Goal: Information Seeking & Learning: Learn about a topic

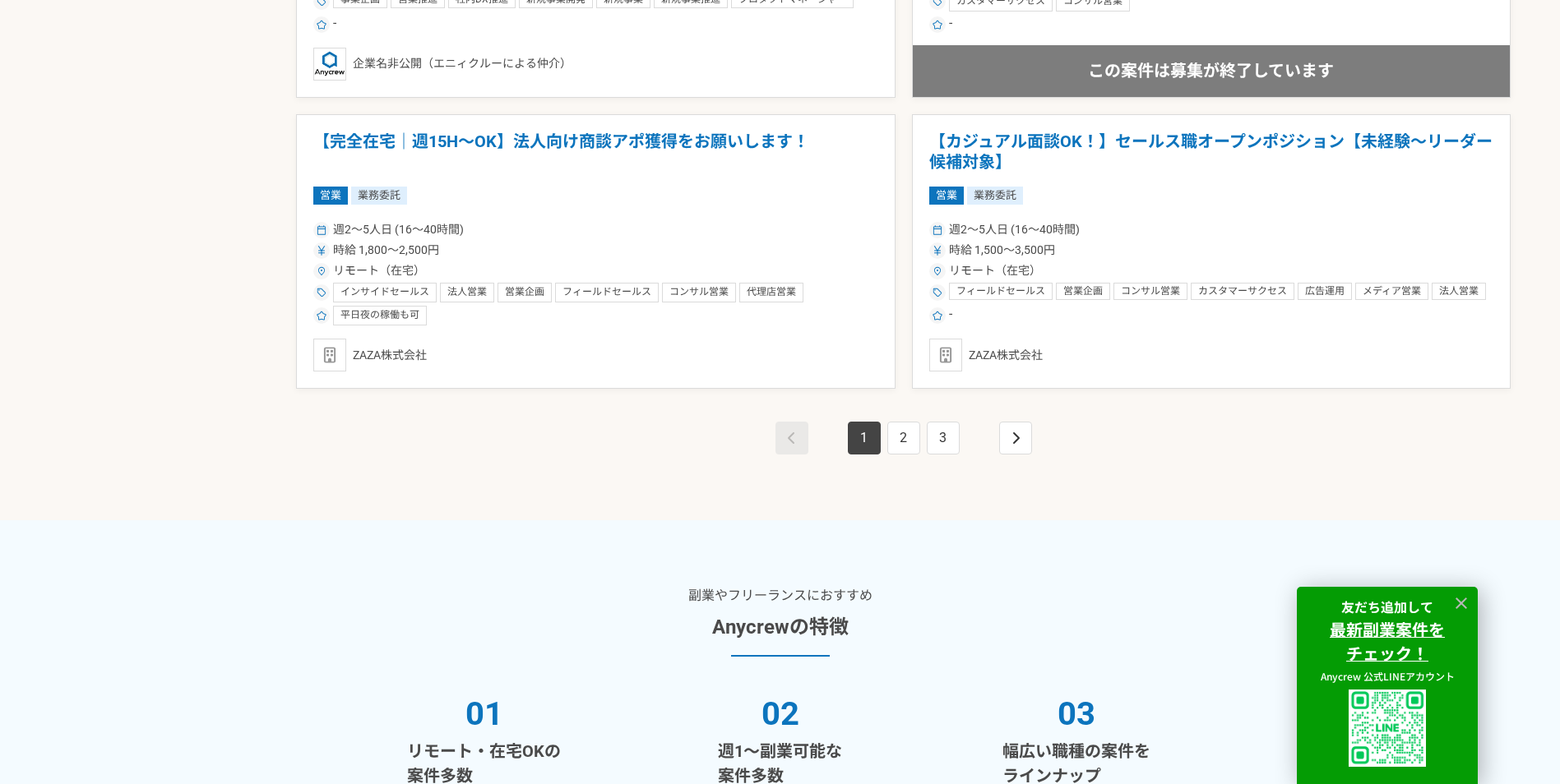
scroll to position [3042, 0]
click at [905, 429] on link "2" at bounding box center [903, 437] width 33 height 33
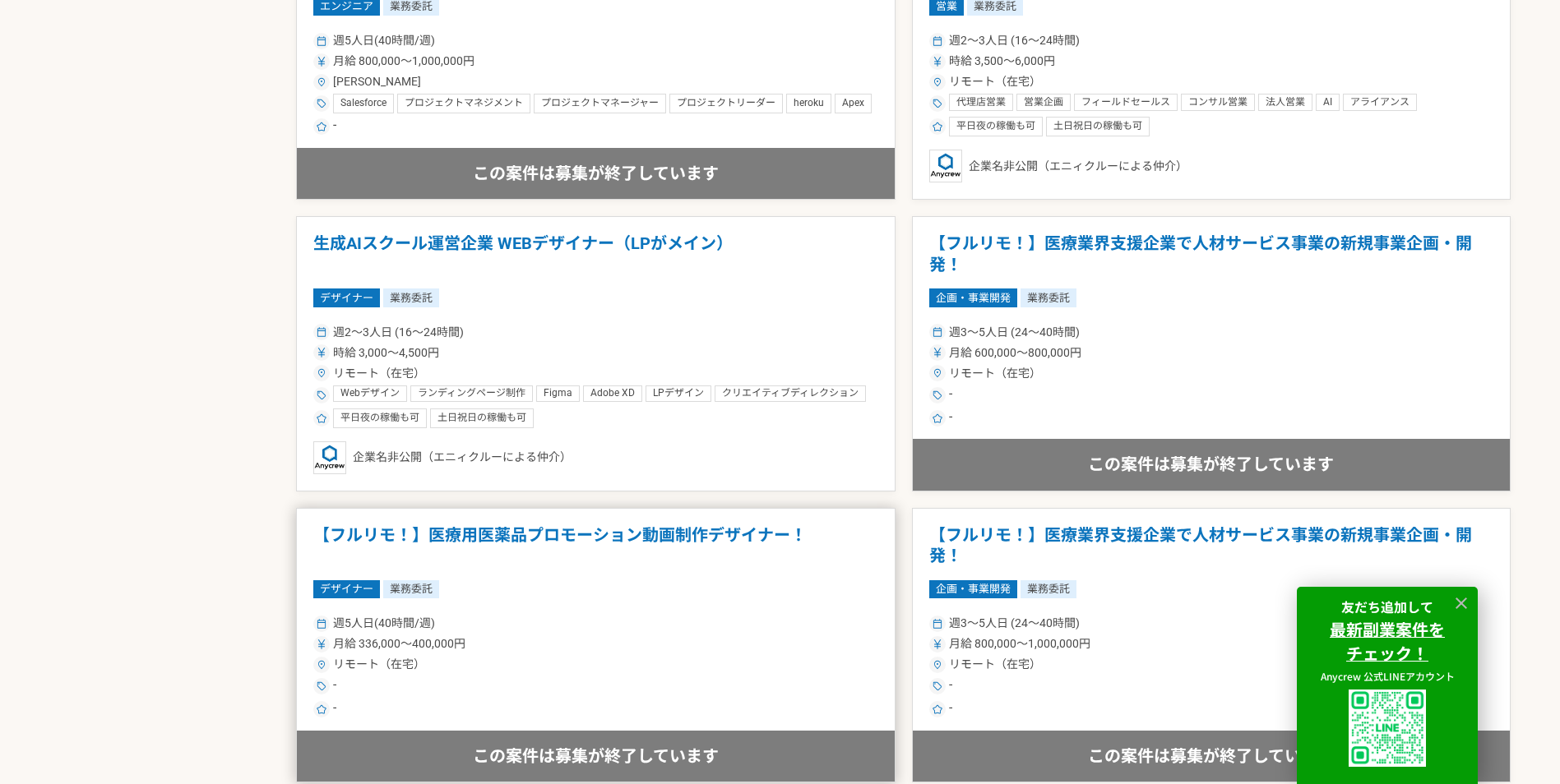
scroll to position [2877, 0]
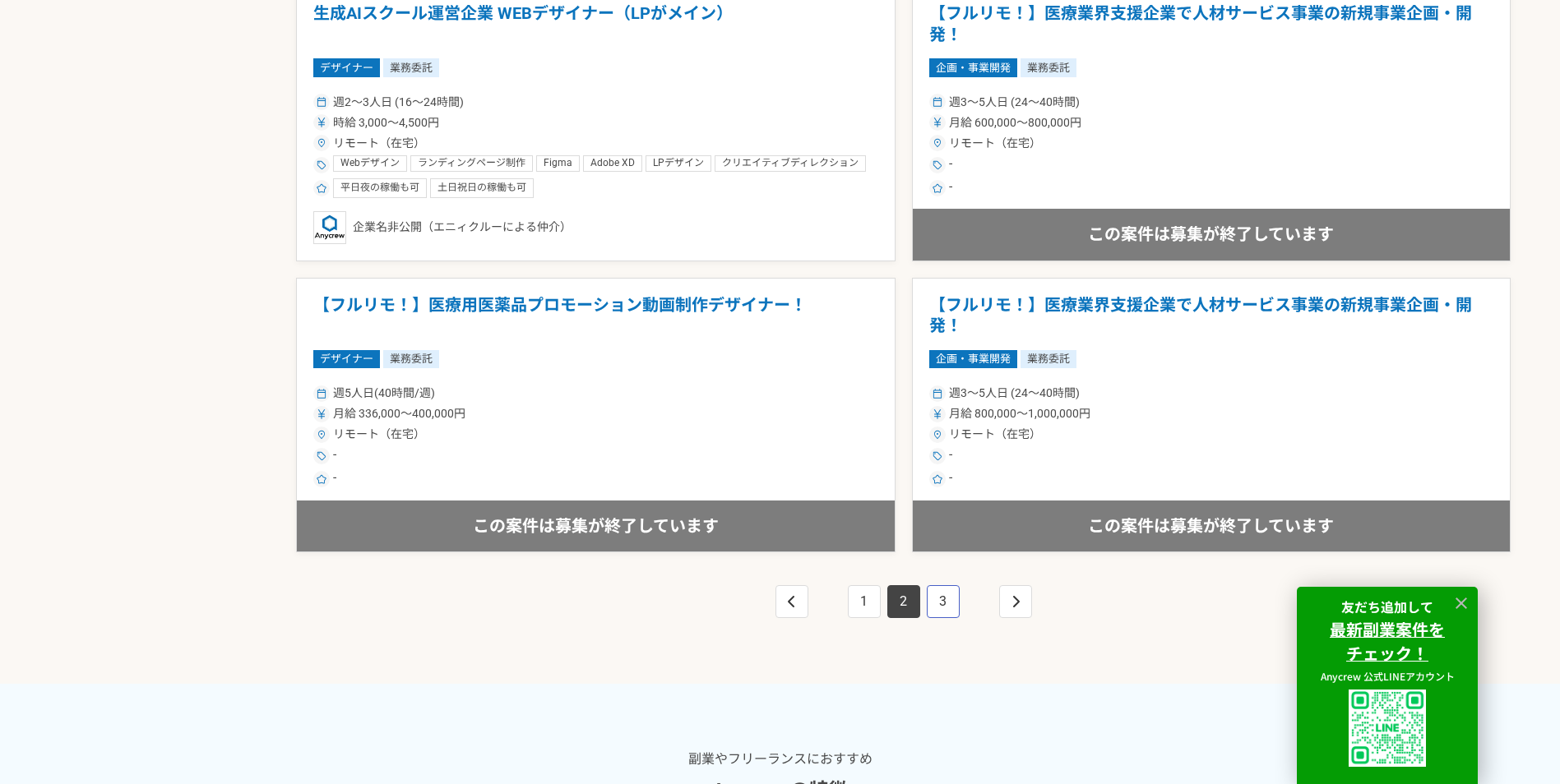
click at [942, 600] on link "3" at bounding box center [943, 601] width 33 height 33
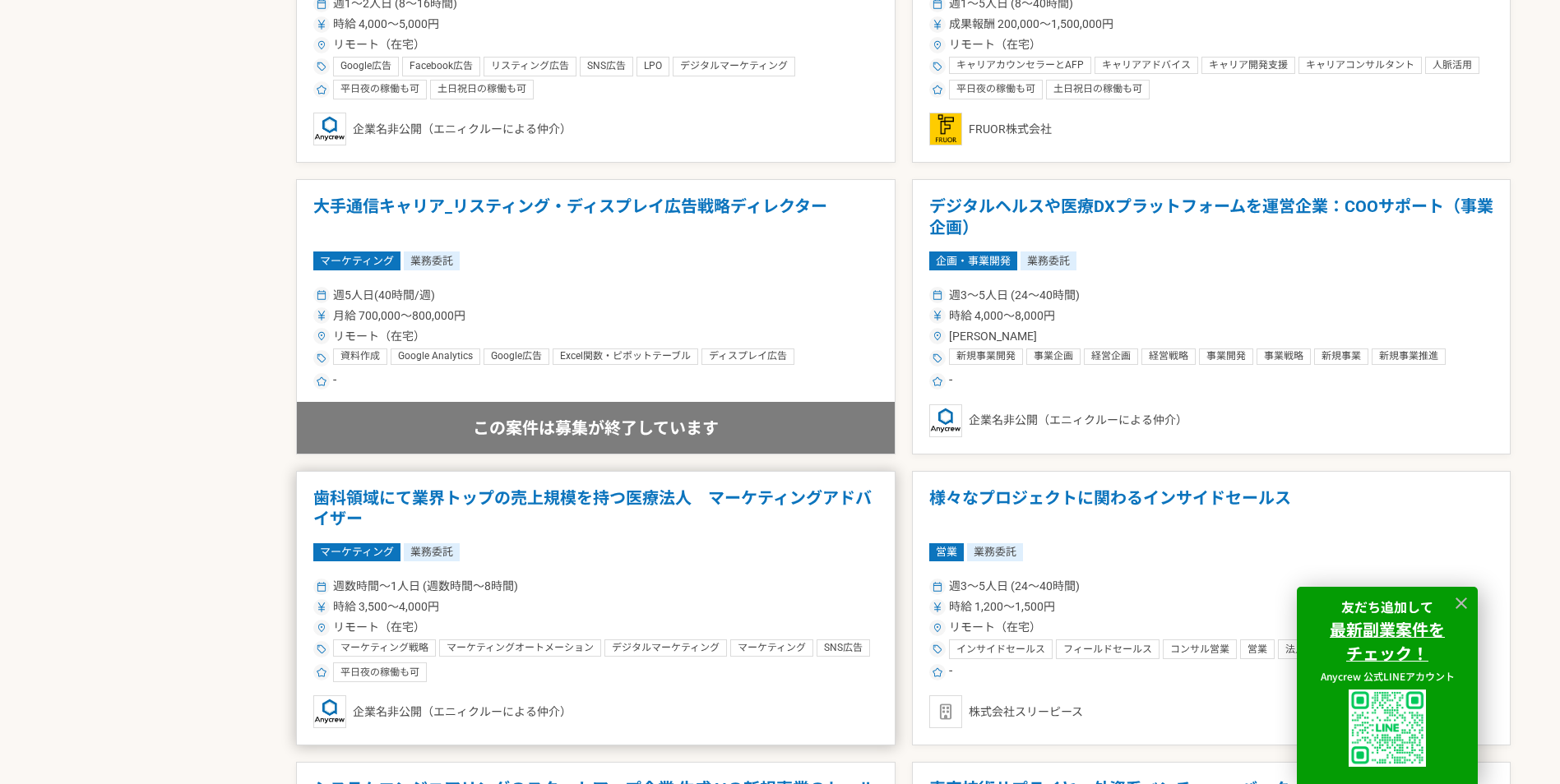
scroll to position [1809, 0]
click at [539, 429] on div "この案件は募集が終了しています" at bounding box center [596, 428] width 598 height 51
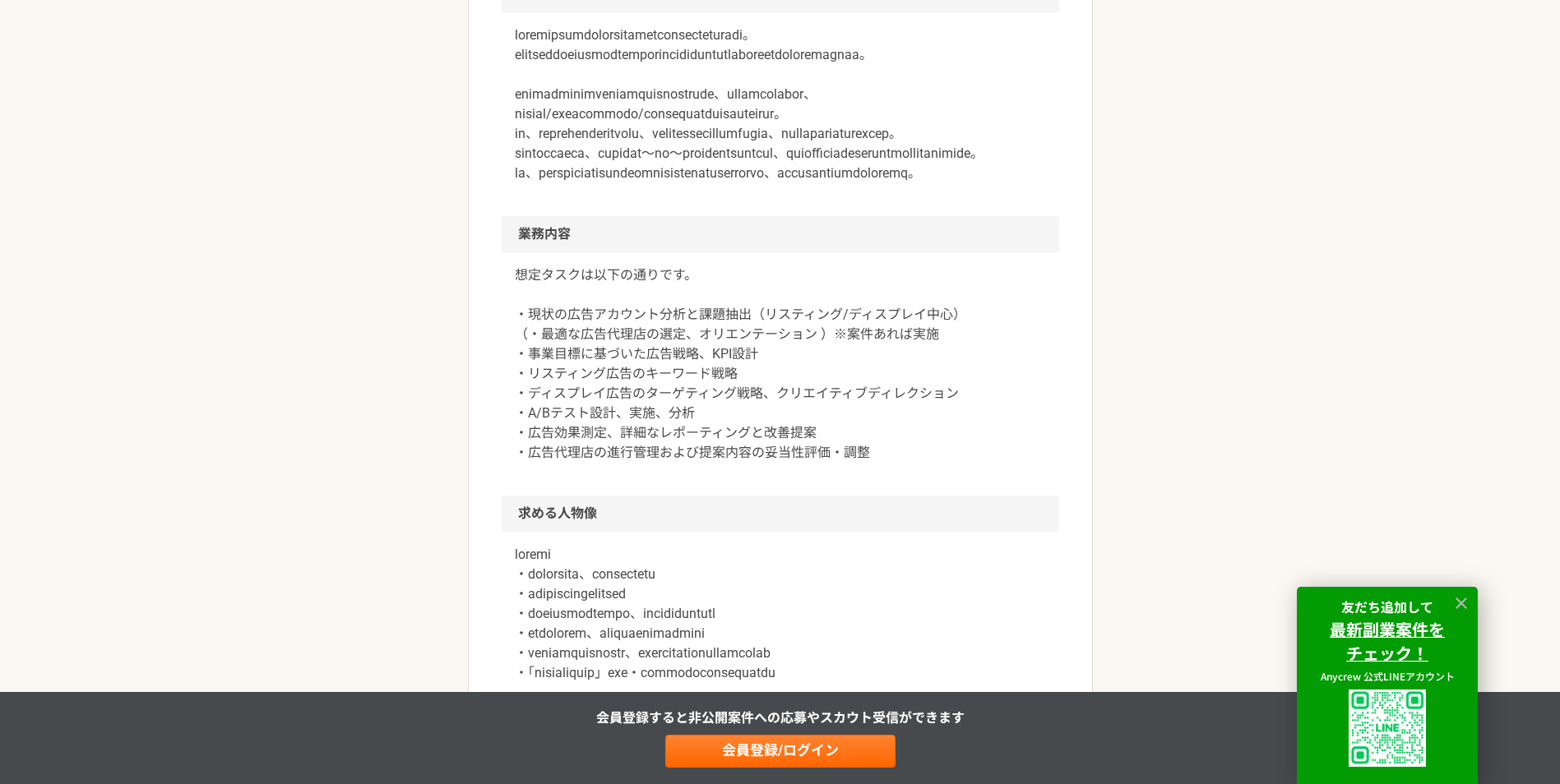
scroll to position [905, 0]
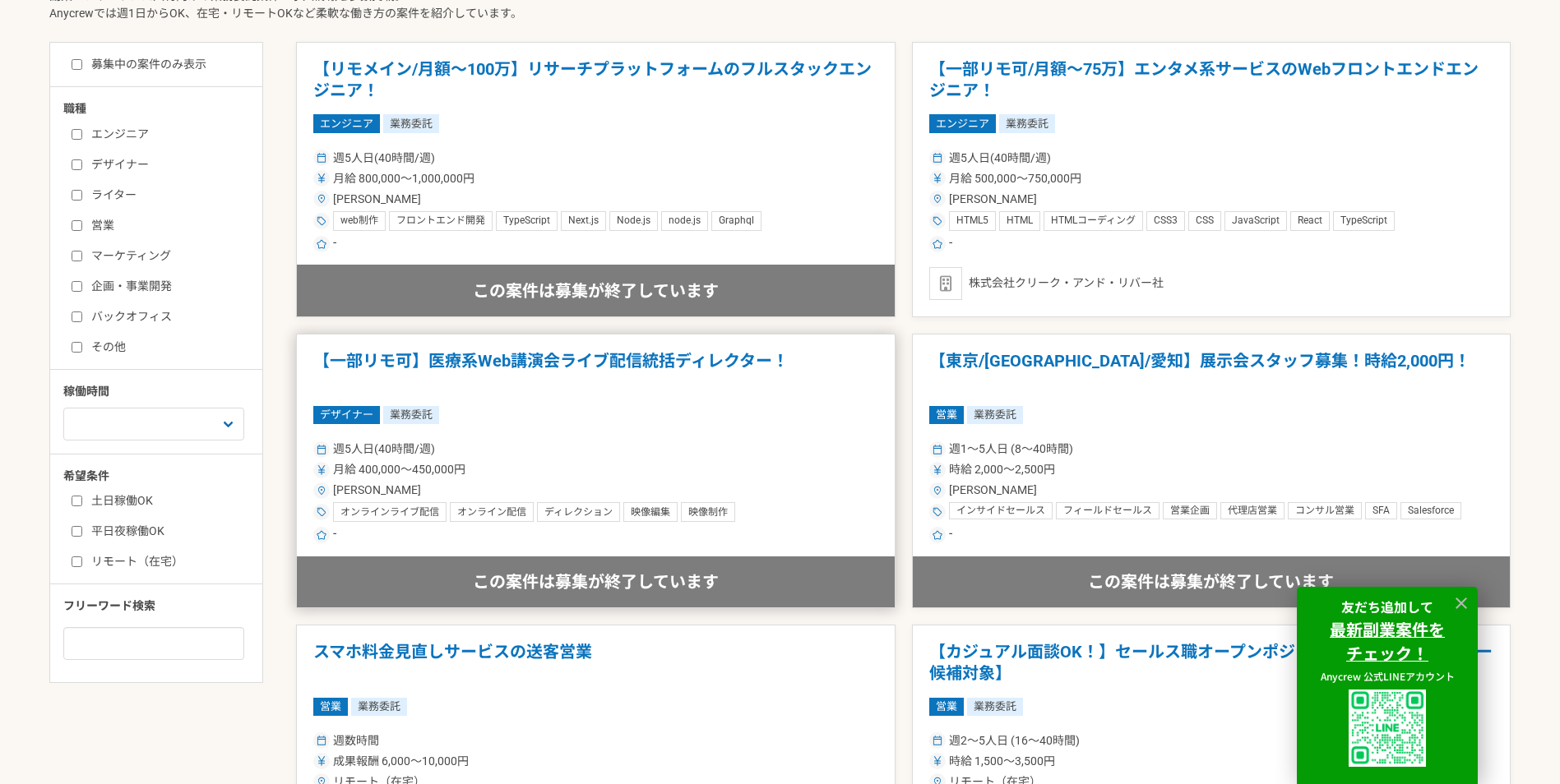
scroll to position [494, 0]
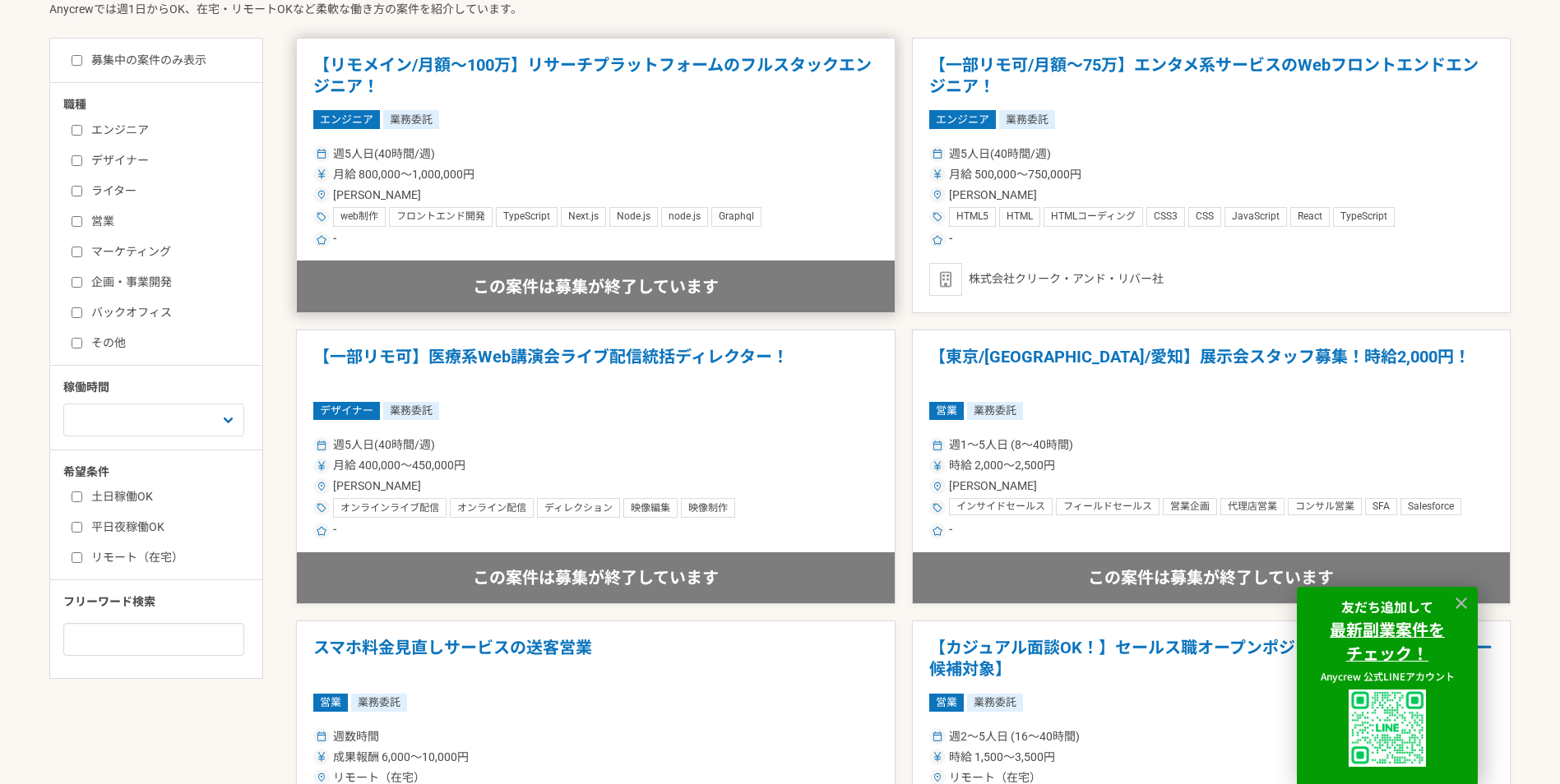
click at [581, 271] on div "この案件は募集が終了しています" at bounding box center [596, 285] width 598 height 51
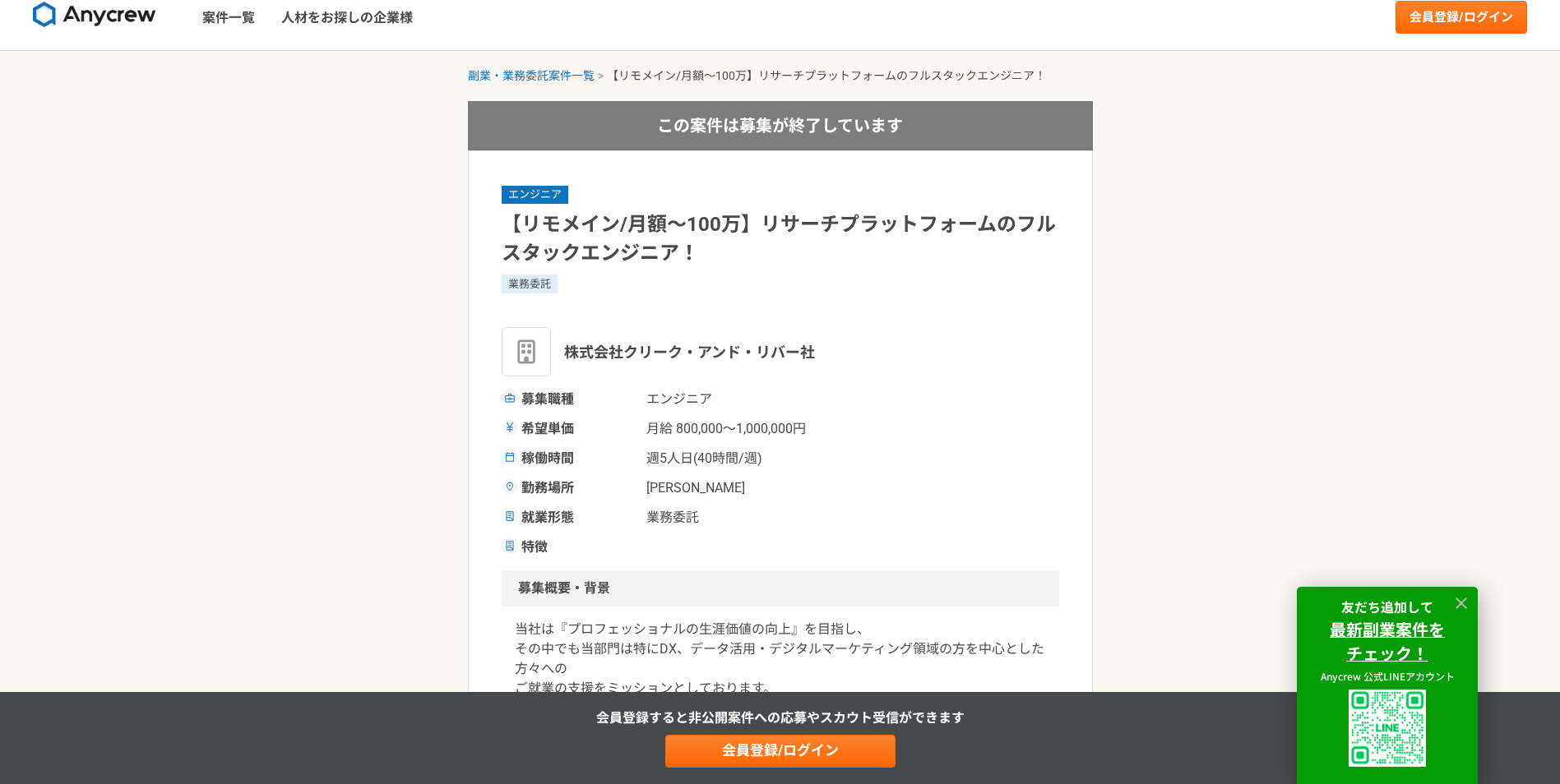
scroll to position [247, 0]
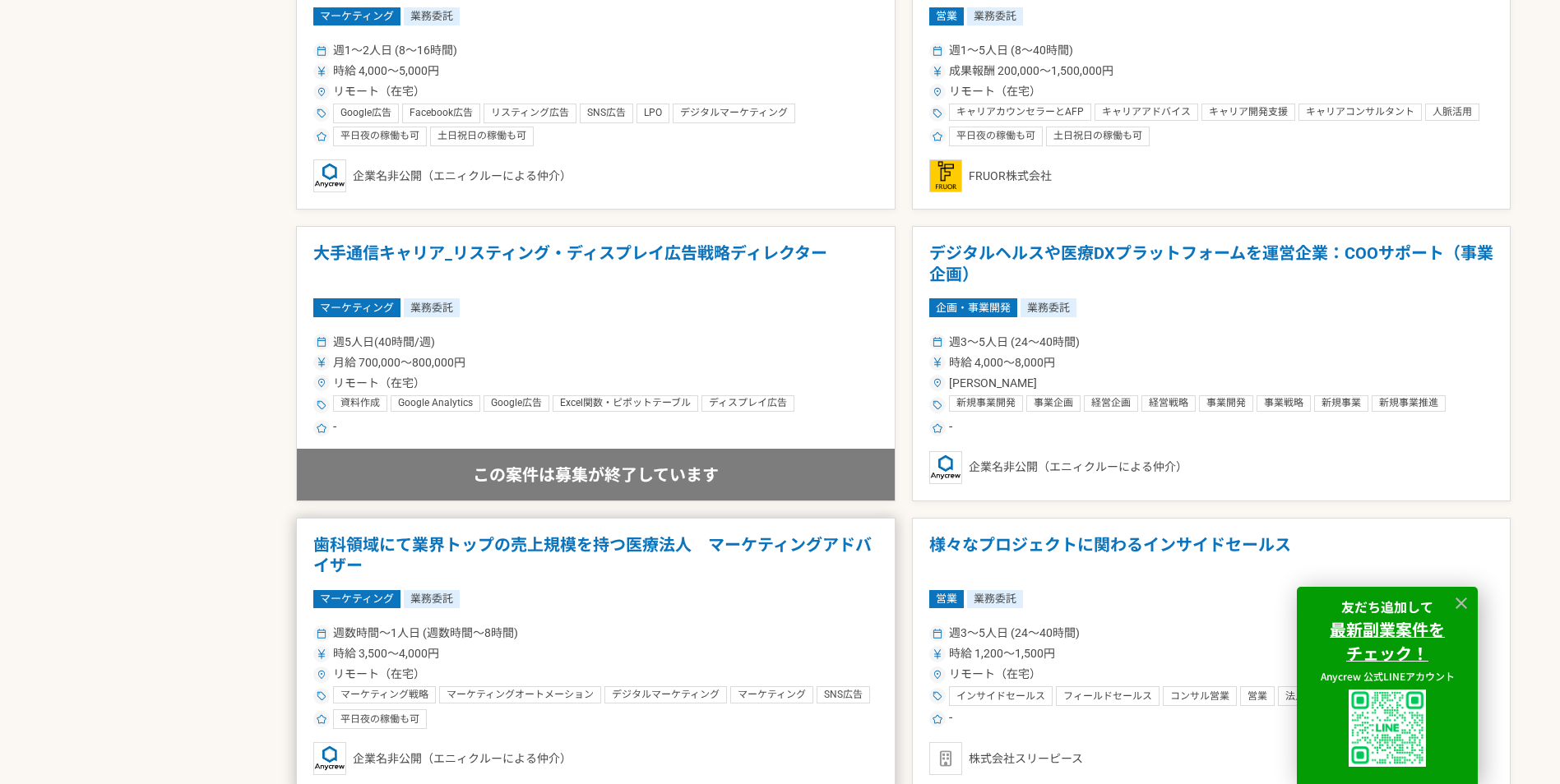
scroll to position [1809, 0]
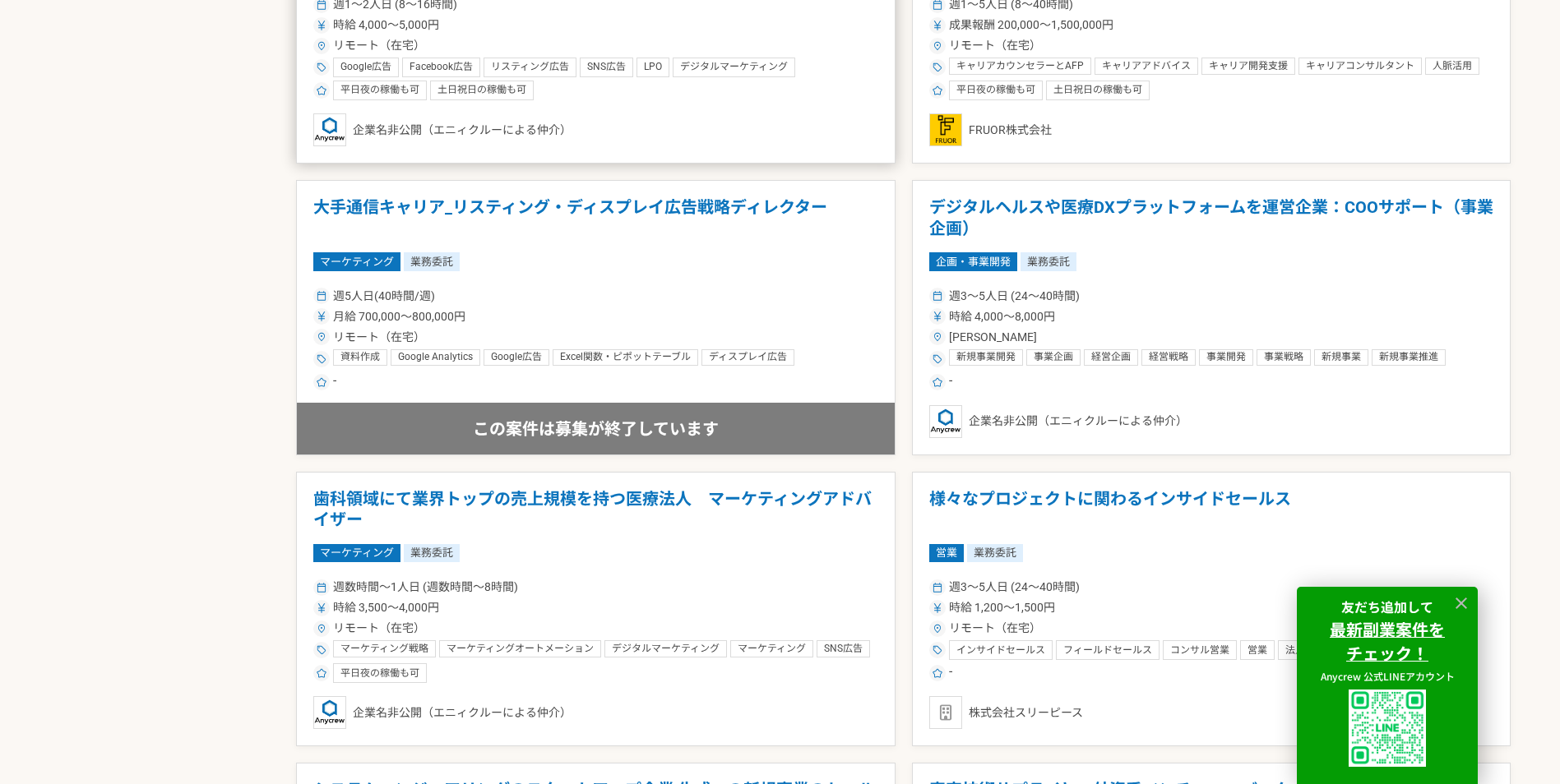
click at [500, 143] on div "企業名非公開（エニィクルーによる仲介）" at bounding box center [596, 129] width 565 height 33
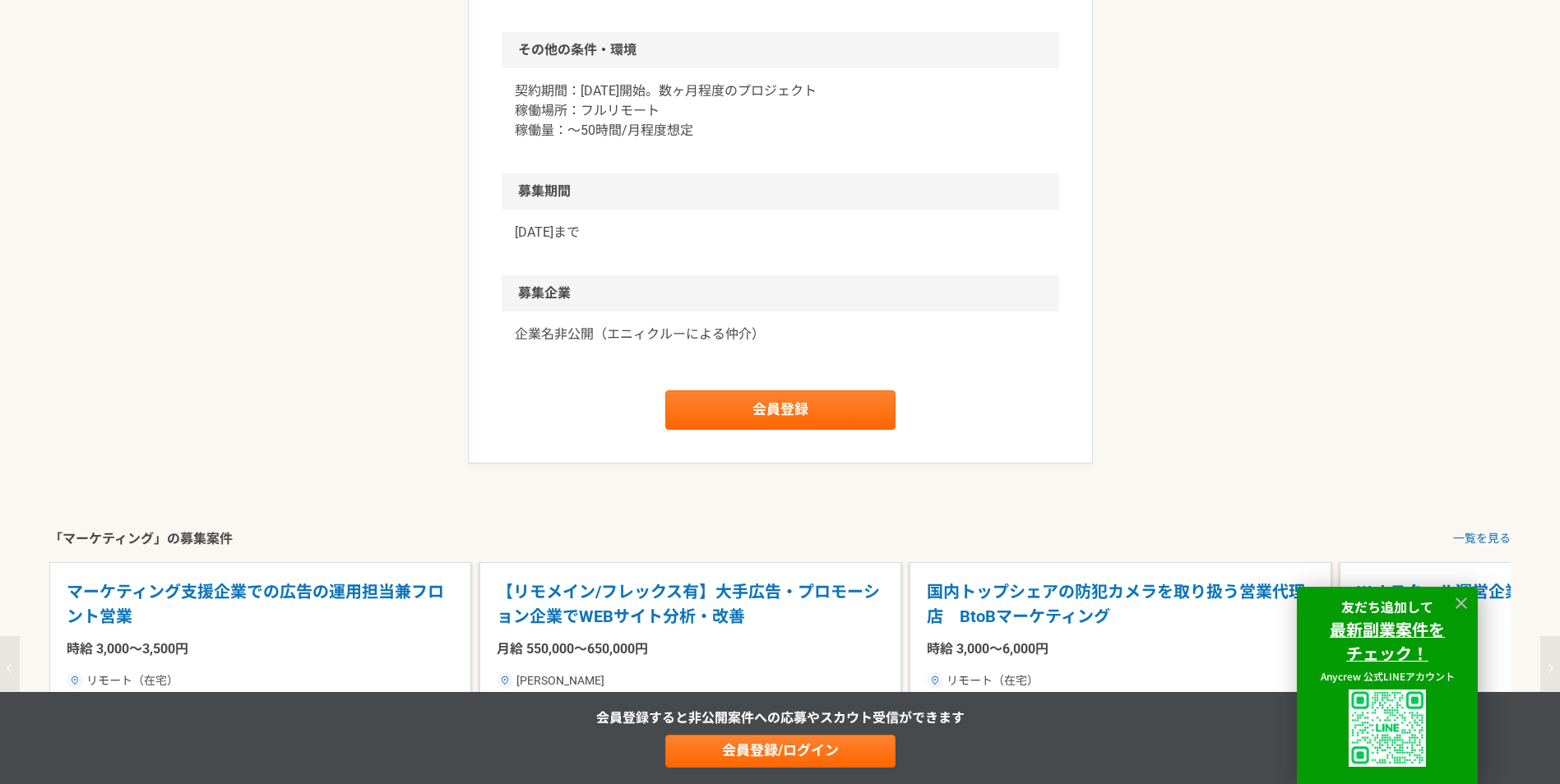
scroll to position [1151, 0]
click at [675, 344] on p "企業名非公開（エニィクルーによる仲介）" at bounding box center [781, 333] width 531 height 20
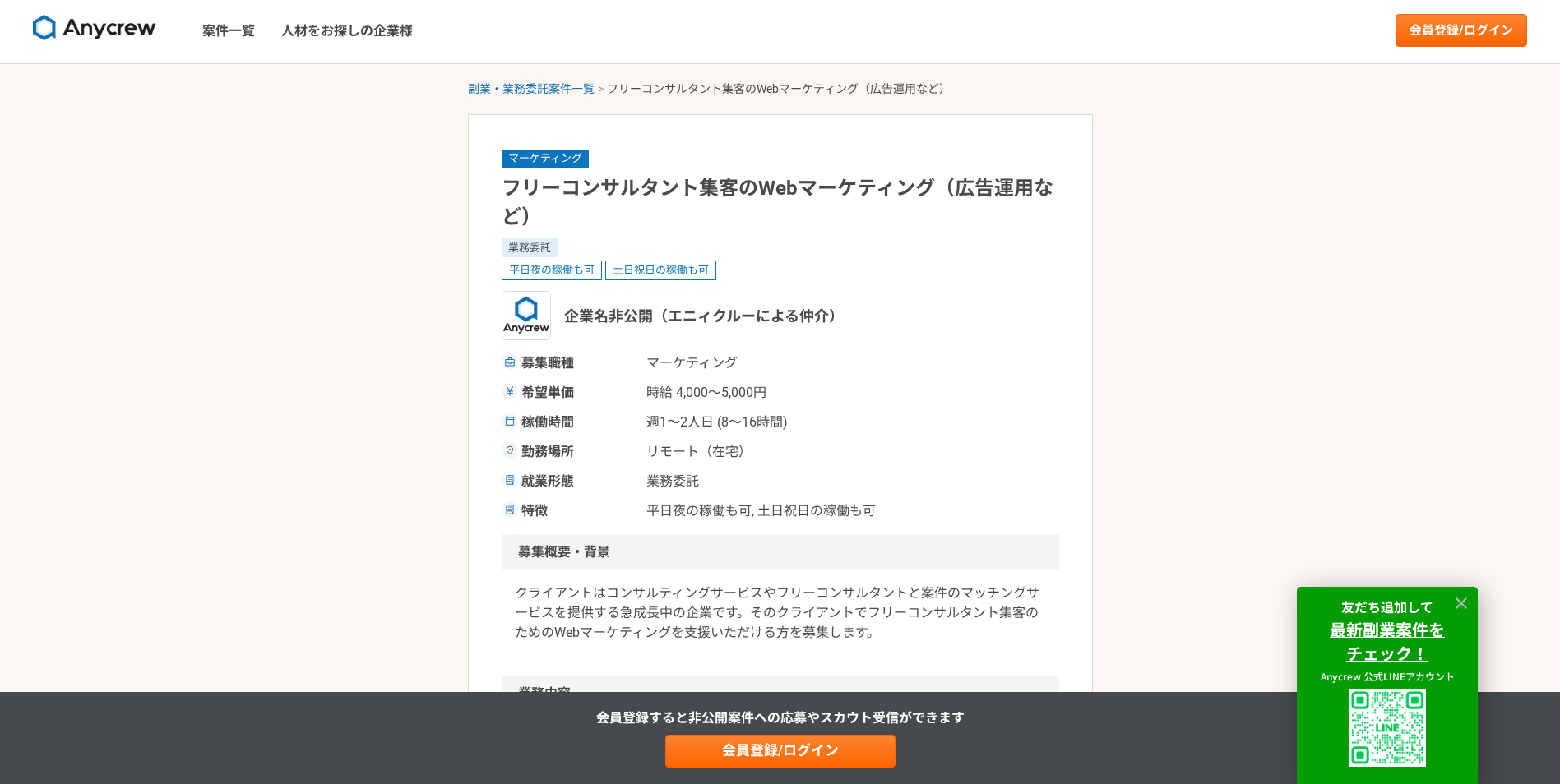
scroll to position [0, 0]
